Goal: Information Seeking & Learning: Learn about a topic

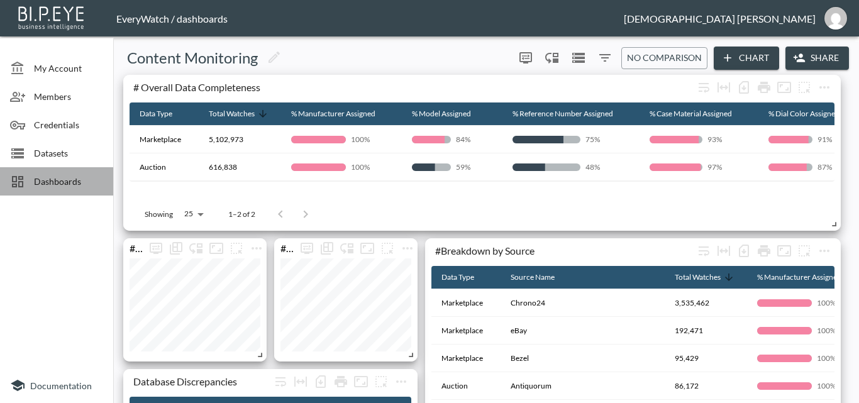
click at [83, 182] on span "Dashboards" at bounding box center [68, 181] width 69 height 13
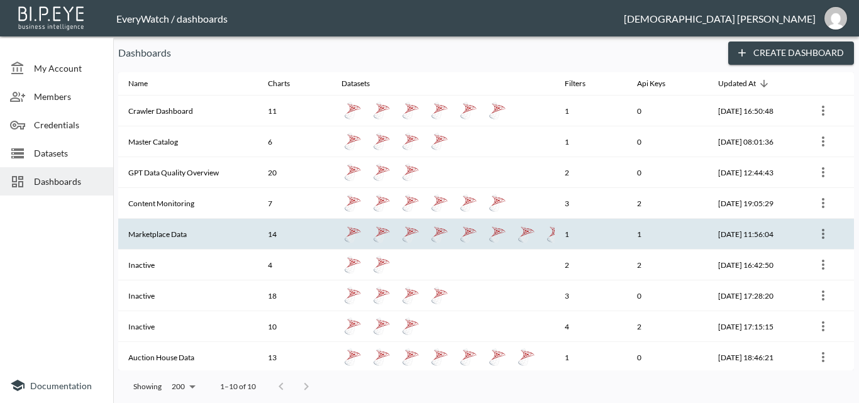
click at [274, 231] on th "14" at bounding box center [295, 234] width 74 height 31
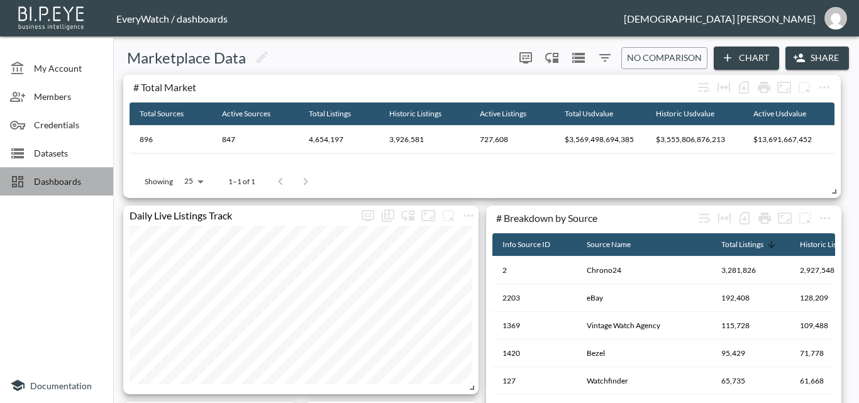
click at [93, 187] on span "Dashboards" at bounding box center [68, 181] width 69 height 13
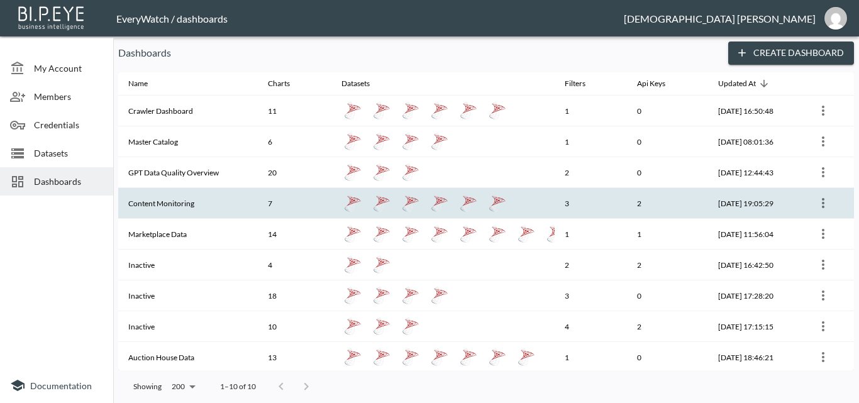
click at [199, 201] on th "Content Monitoring" at bounding box center [188, 203] width 140 height 31
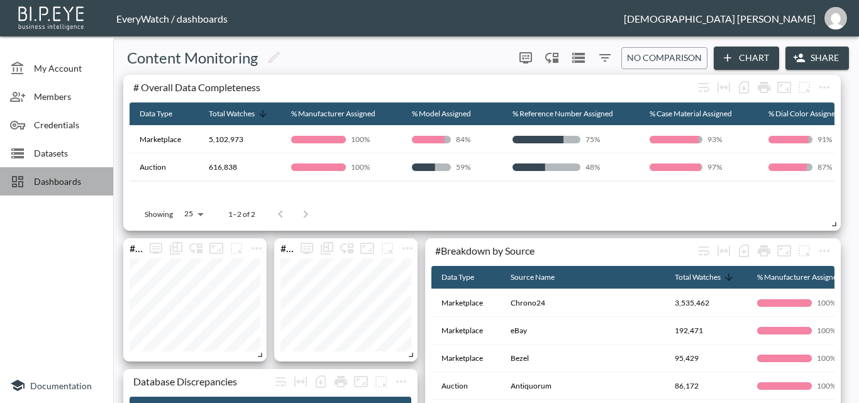
click at [103, 185] on span "Dashboards" at bounding box center [68, 181] width 69 height 13
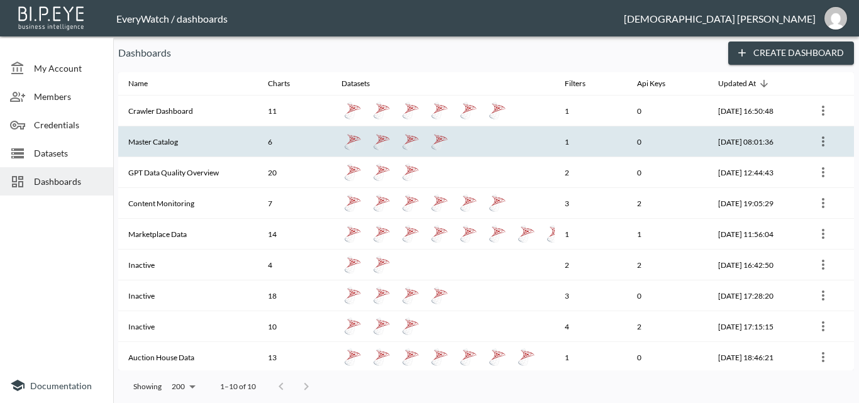
click at [233, 133] on th "Master Catalog" at bounding box center [188, 141] width 140 height 31
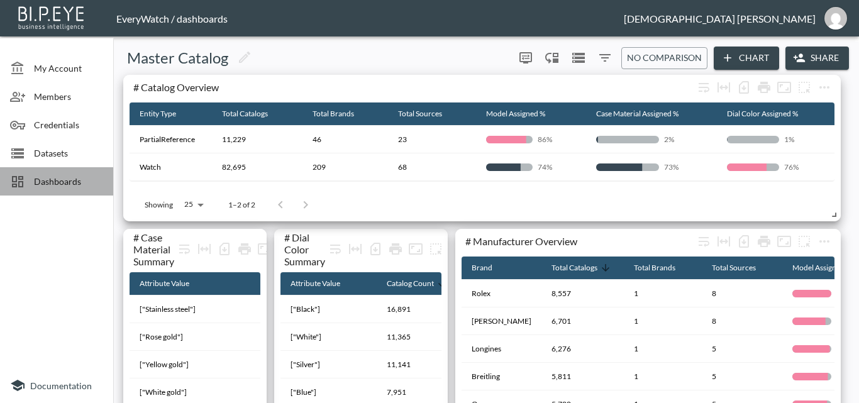
click at [100, 184] on span "Dashboards" at bounding box center [68, 181] width 69 height 13
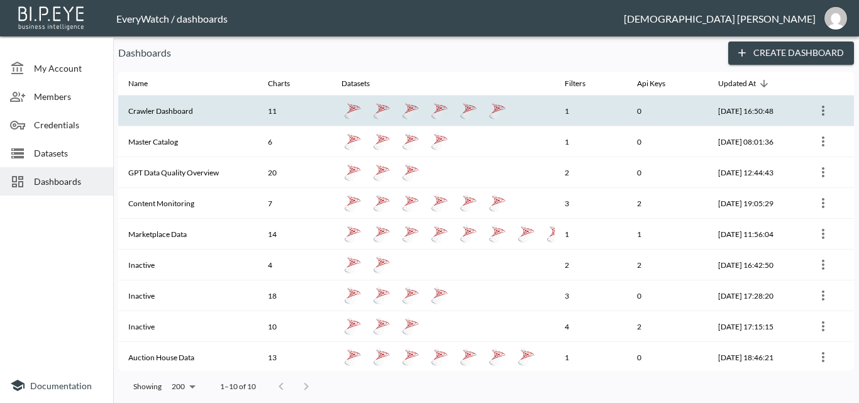
click at [283, 120] on th "11" at bounding box center [295, 111] width 74 height 31
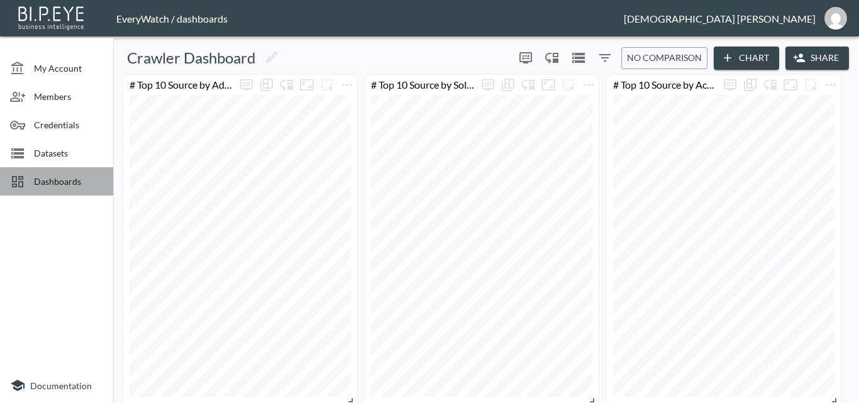
click at [104, 171] on div "Dashboards" at bounding box center [56, 181] width 113 height 28
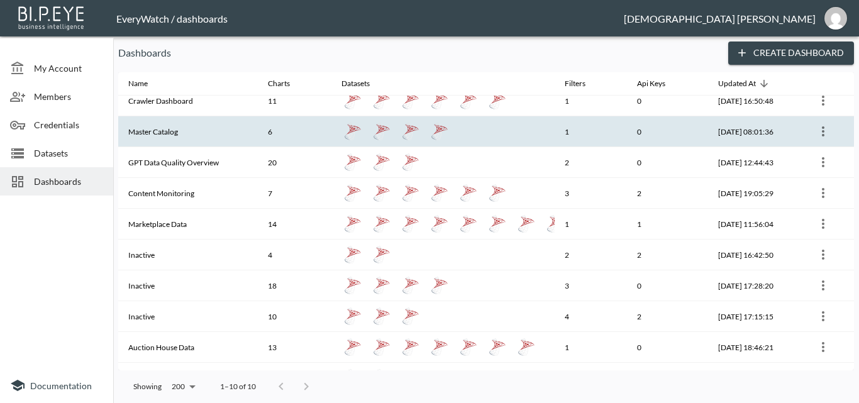
scroll to position [11, 0]
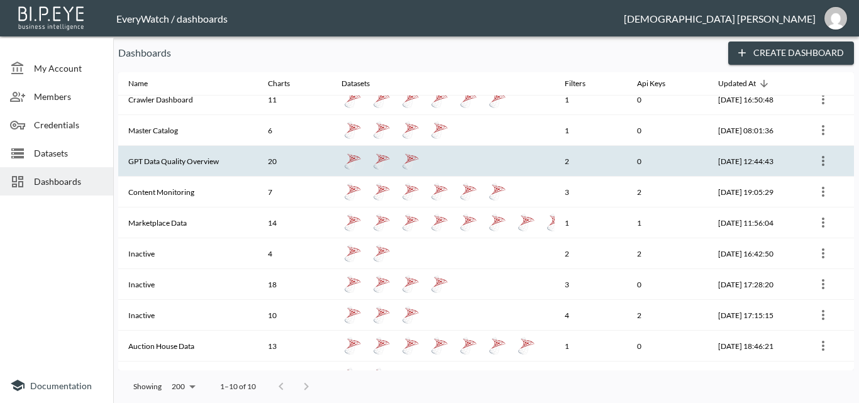
click at [303, 170] on th "20" at bounding box center [295, 161] width 74 height 31
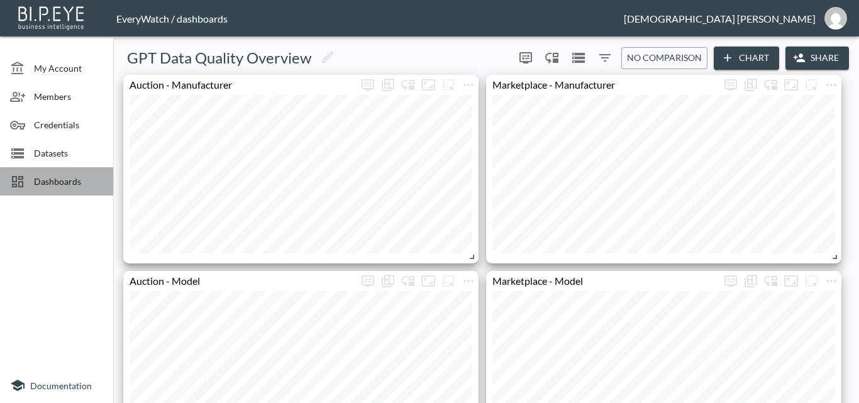
click at [86, 191] on div "Dashboards" at bounding box center [56, 181] width 113 height 28
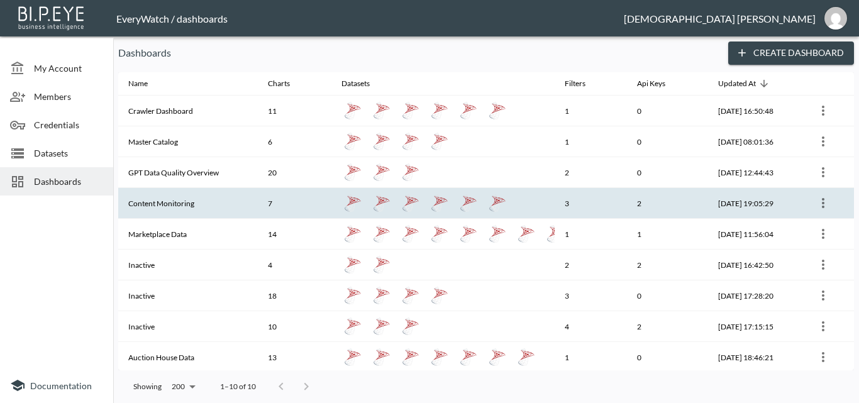
click at [304, 211] on th "7" at bounding box center [295, 203] width 74 height 31
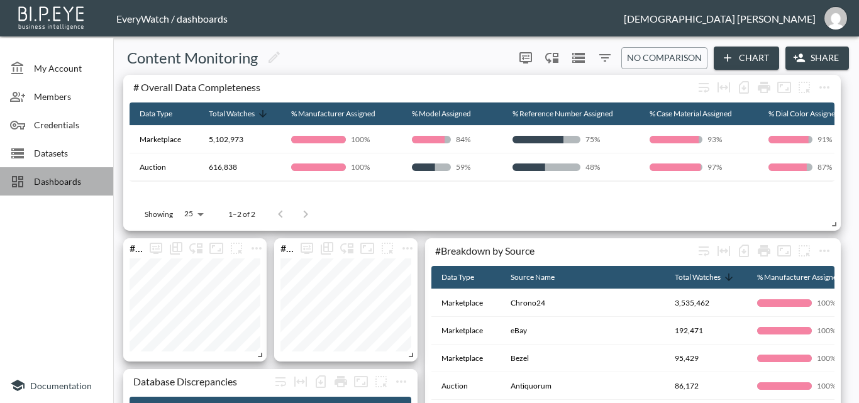
click at [95, 194] on div "Dashboards" at bounding box center [56, 181] width 113 height 28
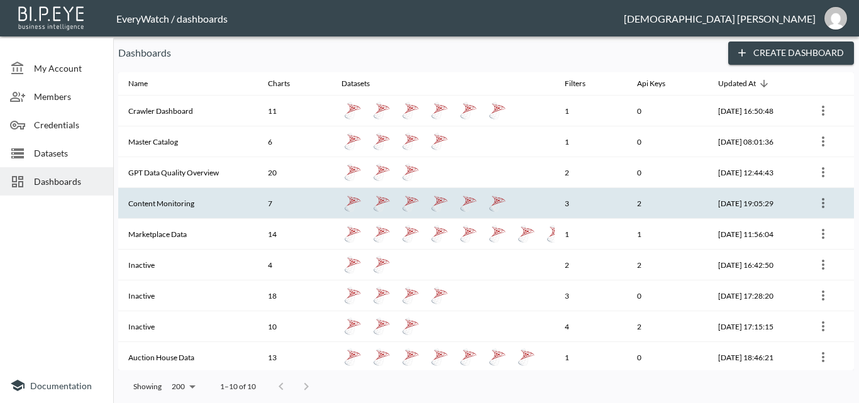
click at [235, 199] on th "Content Monitoring" at bounding box center [188, 203] width 140 height 31
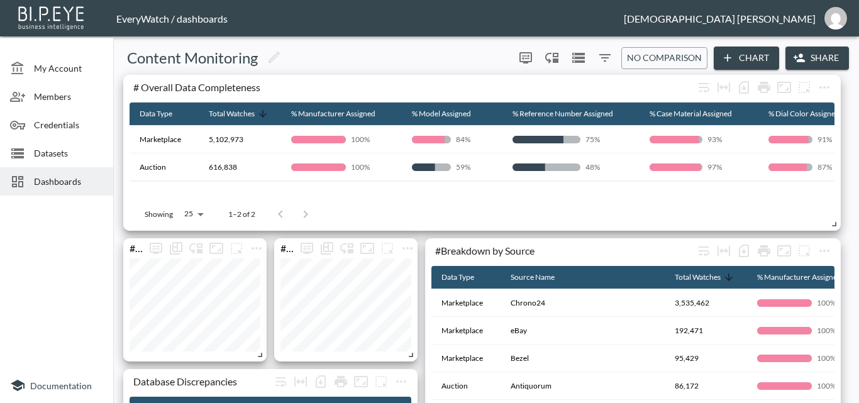
click at [87, 169] on div "Dashboards" at bounding box center [56, 181] width 113 height 28
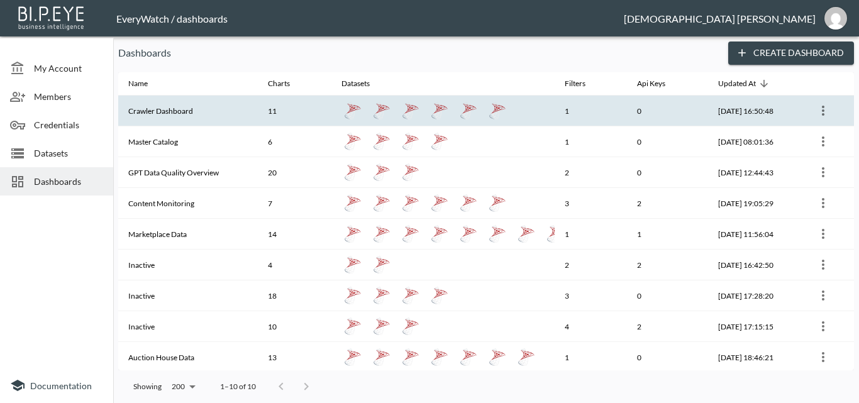
click at [237, 106] on th "Crawler Dashboard" at bounding box center [188, 111] width 140 height 31
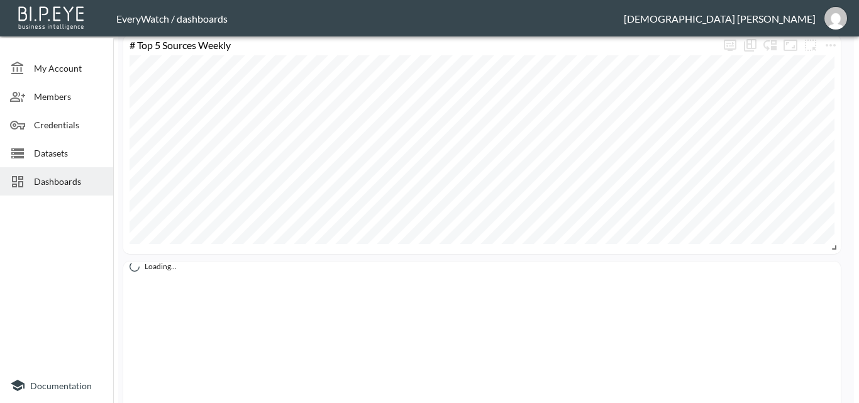
scroll to position [380, 0]
click at [103, 169] on div "Dashboards" at bounding box center [56, 181] width 113 height 28
click at [82, 188] on span "Dashboards" at bounding box center [68, 181] width 69 height 13
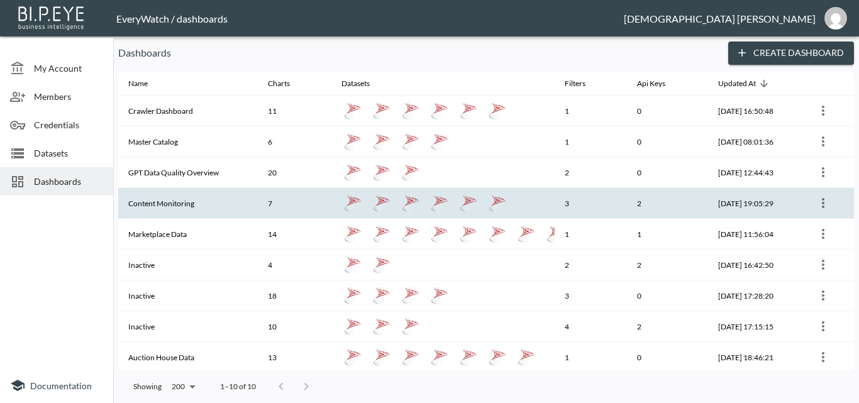
click at [241, 193] on th "Content Monitoring" at bounding box center [188, 203] width 140 height 31
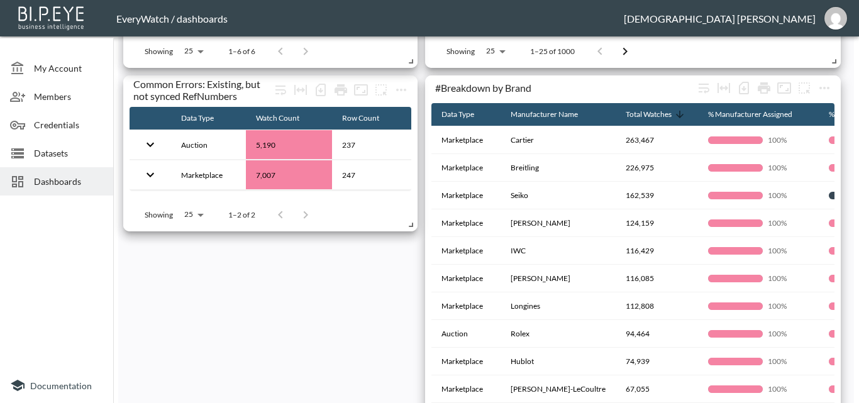
scroll to position [584, 0]
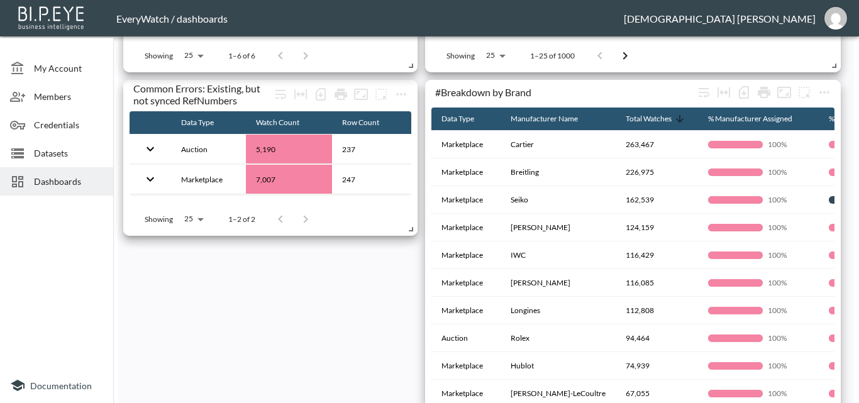
click at [118, 352] on div "# Overall Data Completeness Data Type Total Watches % Manufacturer Assigned % M…" at bounding box center [483, 10] width 731 height 1039
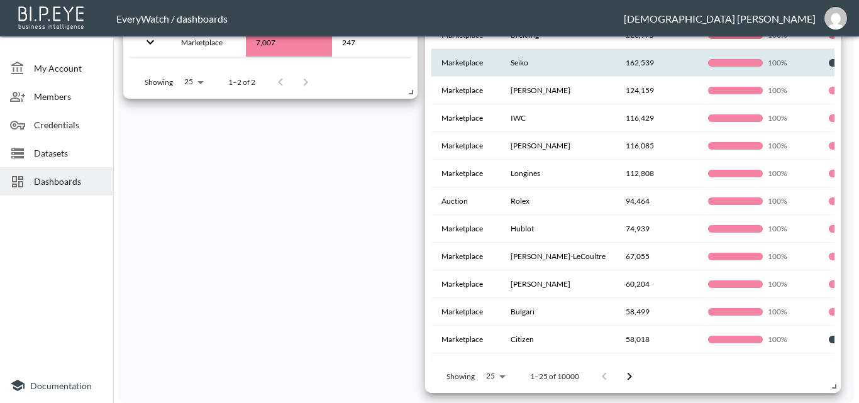
scroll to position [391, 0]
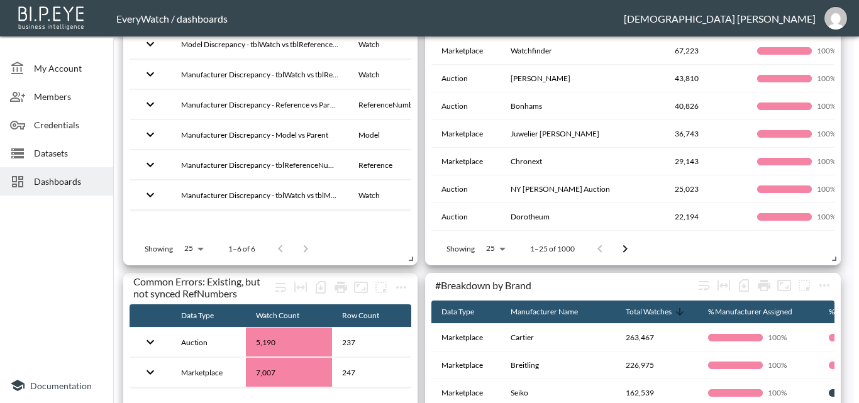
click at [418, 72] on div "# Overall Data Completeness Data Type Total Watches % Manufacturer Assigned % M…" at bounding box center [483, 203] width 731 height 1039
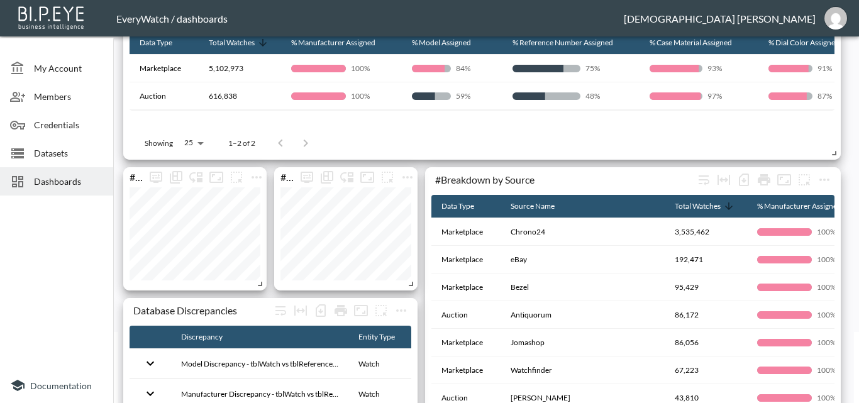
scroll to position [0, 0]
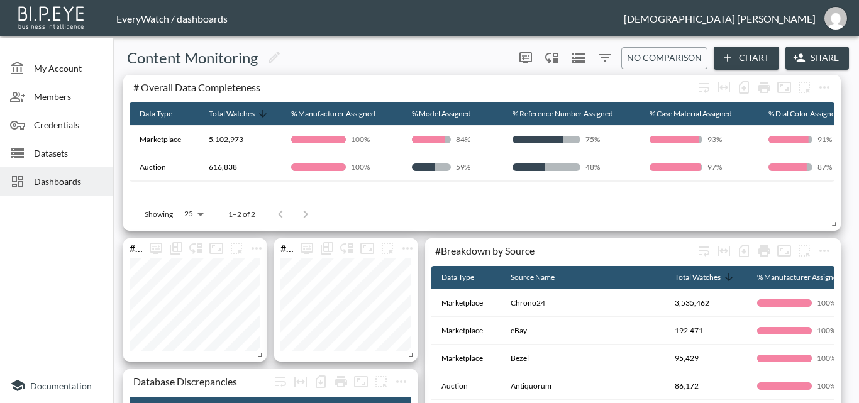
click at [116, 237] on div "Content Monitoring 0 0 No comparison Chart Share # Overall Data Completeness Da…" at bounding box center [486, 223] width 746 height 362
click at [416, 50] on div "Content Monitoring" at bounding box center [313, 58] width 391 height 20
click at [435, 60] on div "Content Monitoring" at bounding box center [313, 58] width 391 height 20
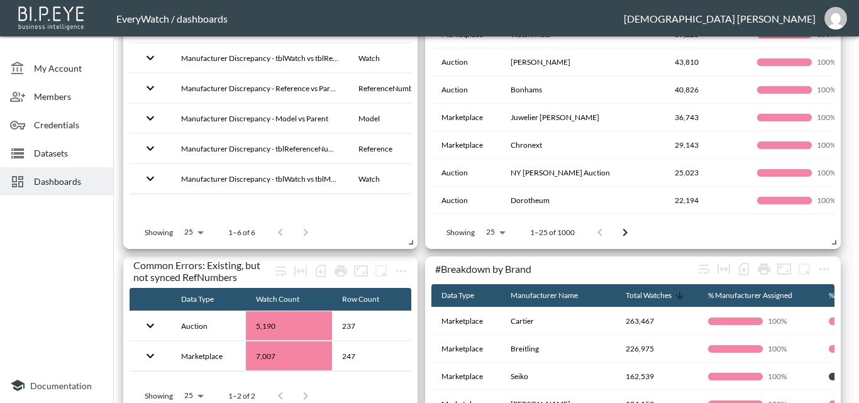
scroll to position [406, 0]
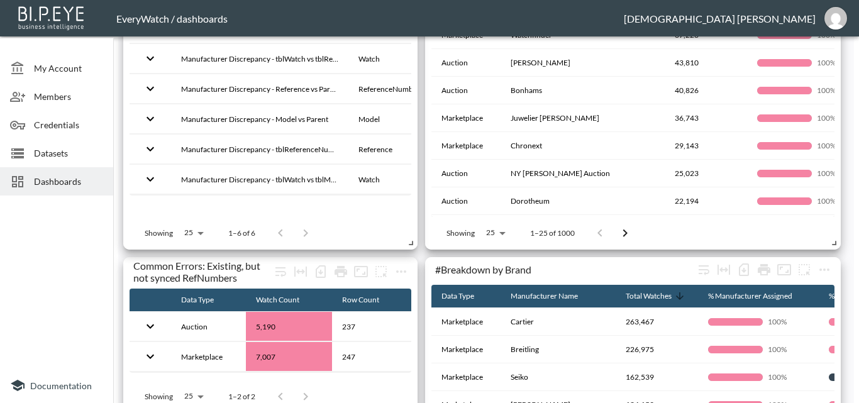
click at [420, 254] on div "# Overall Data Completeness Data Type Total Watches % Manufacturer Assigned % M…" at bounding box center [483, 187] width 731 height 1039
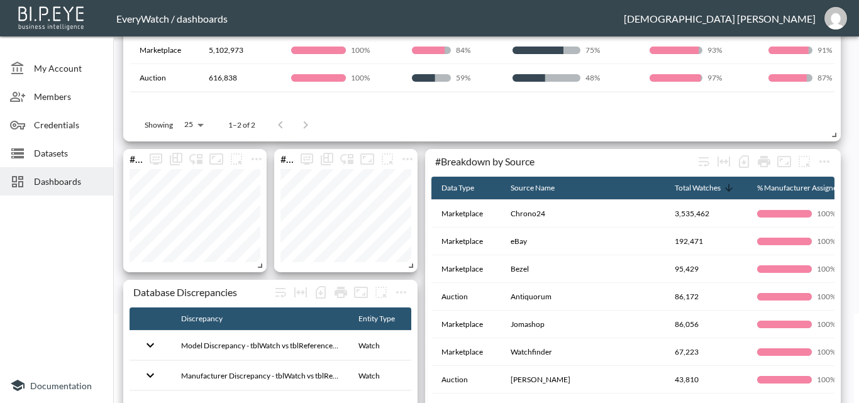
scroll to position [0, 0]
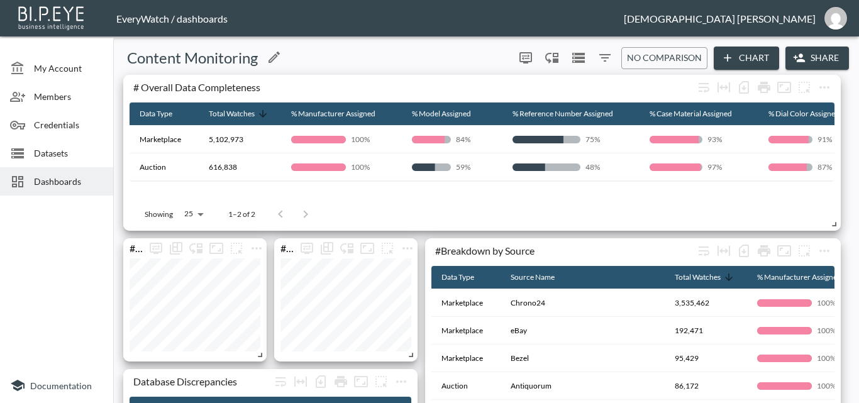
click at [485, 52] on div "Content Monitoring" at bounding box center [313, 58] width 391 height 20
click at [426, 78] on div "# Overall Data Completeness" at bounding box center [482, 89] width 705 height 28
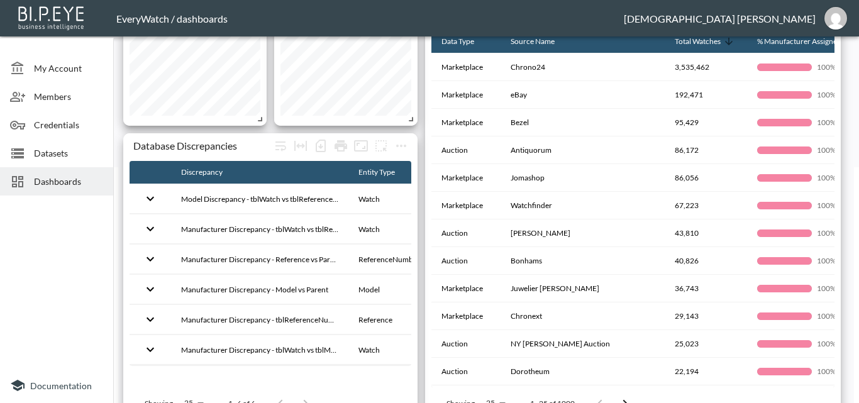
scroll to position [230, 0]
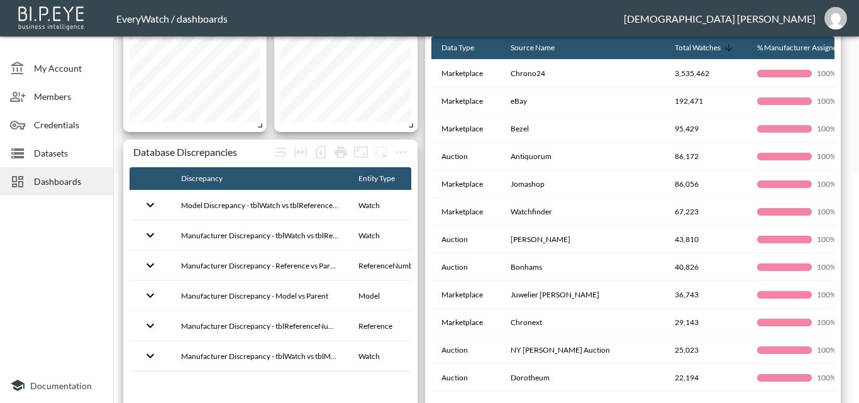
click at [79, 189] on div "Dashboards" at bounding box center [56, 181] width 113 height 28
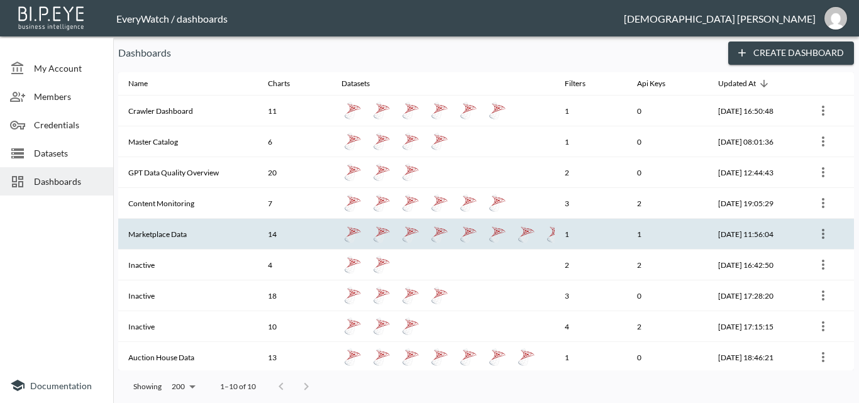
click at [216, 246] on th "Marketplace Data" at bounding box center [188, 234] width 140 height 31
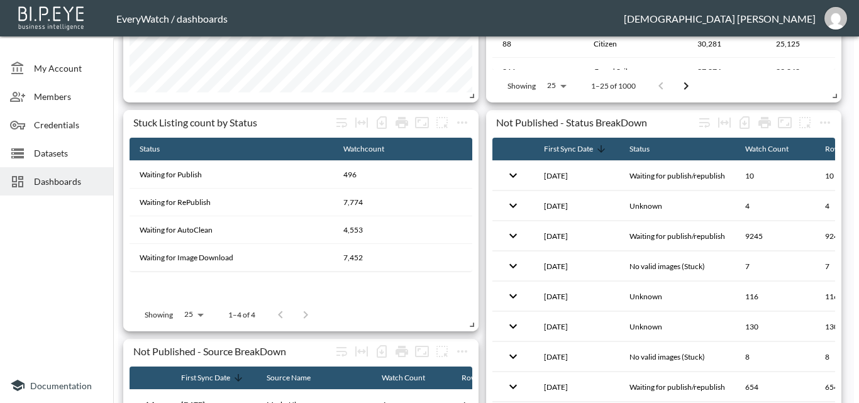
scroll to position [1233, 0]
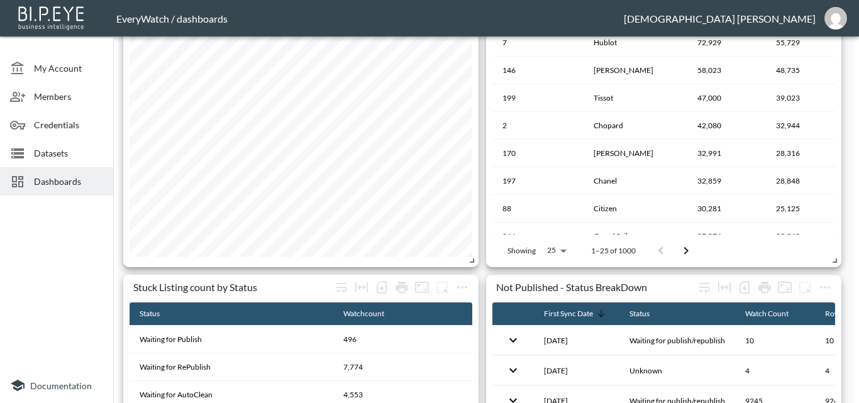
scroll to position [1042, 0]
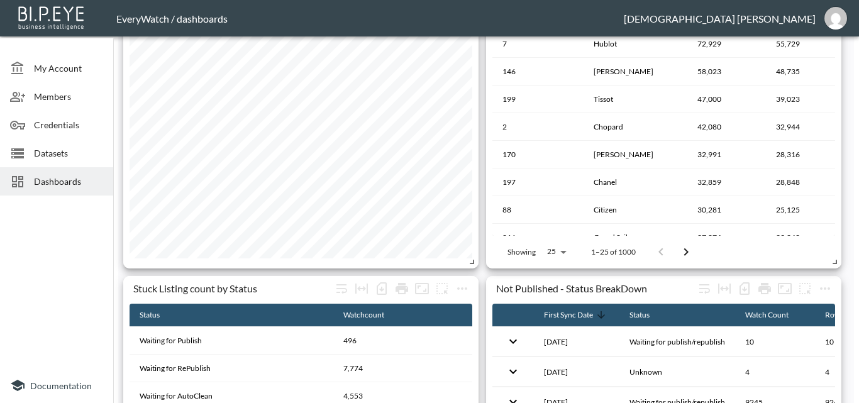
click at [120, 306] on div "# Brands - TOP 20 by active listing count Not Published - Status BreakDown Firs…" at bounding box center [483, 43] width 731 height 2021
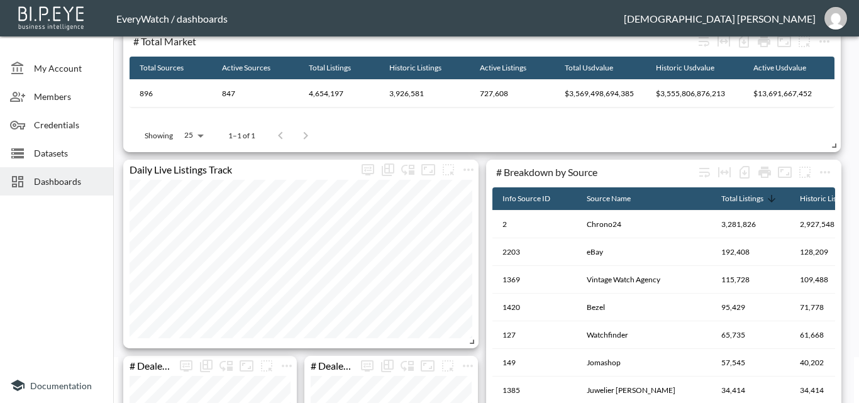
scroll to position [0, 0]
